Goal: Task Accomplishment & Management: Complete application form

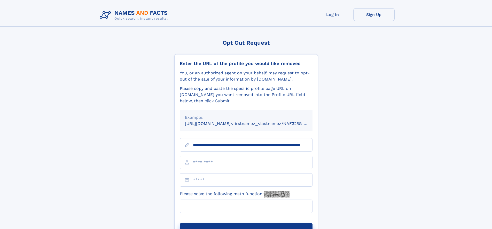
scroll to position [0, 48]
type input "**********"
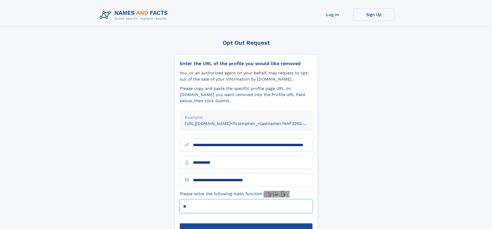
type input "**"
click at [246, 223] on button "Submit Opt Out Request" at bounding box center [246, 231] width 133 height 17
